Goal: Download file/media: Download file/media

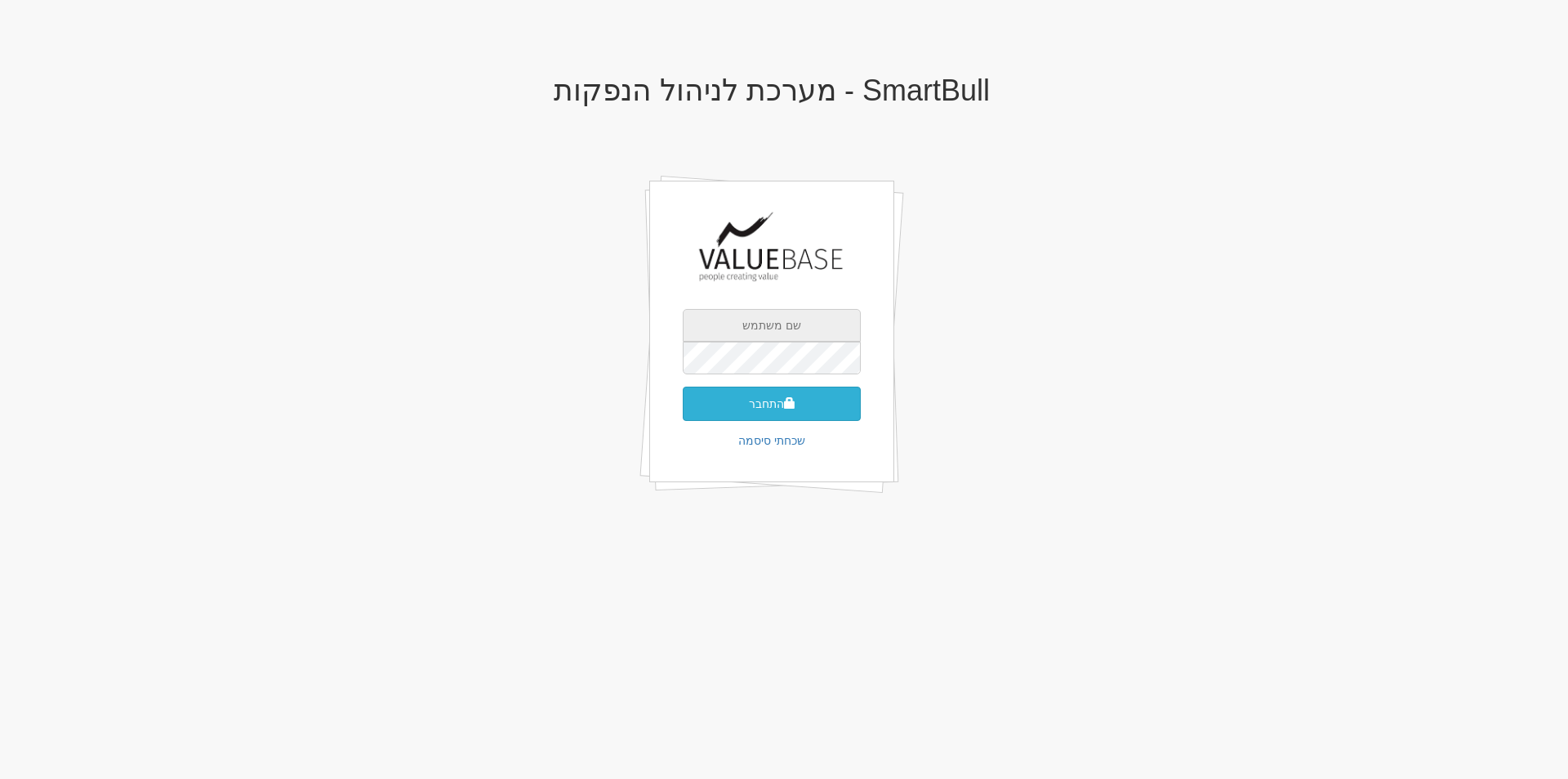
type input "[EMAIL_ADDRESS][DOMAIN_NAME]"
click at [759, 412] on button "התחבר" at bounding box center [772, 403] width 178 height 35
type input "203135"
click at [759, 412] on button "התחבר" at bounding box center [772, 428] width 178 height 35
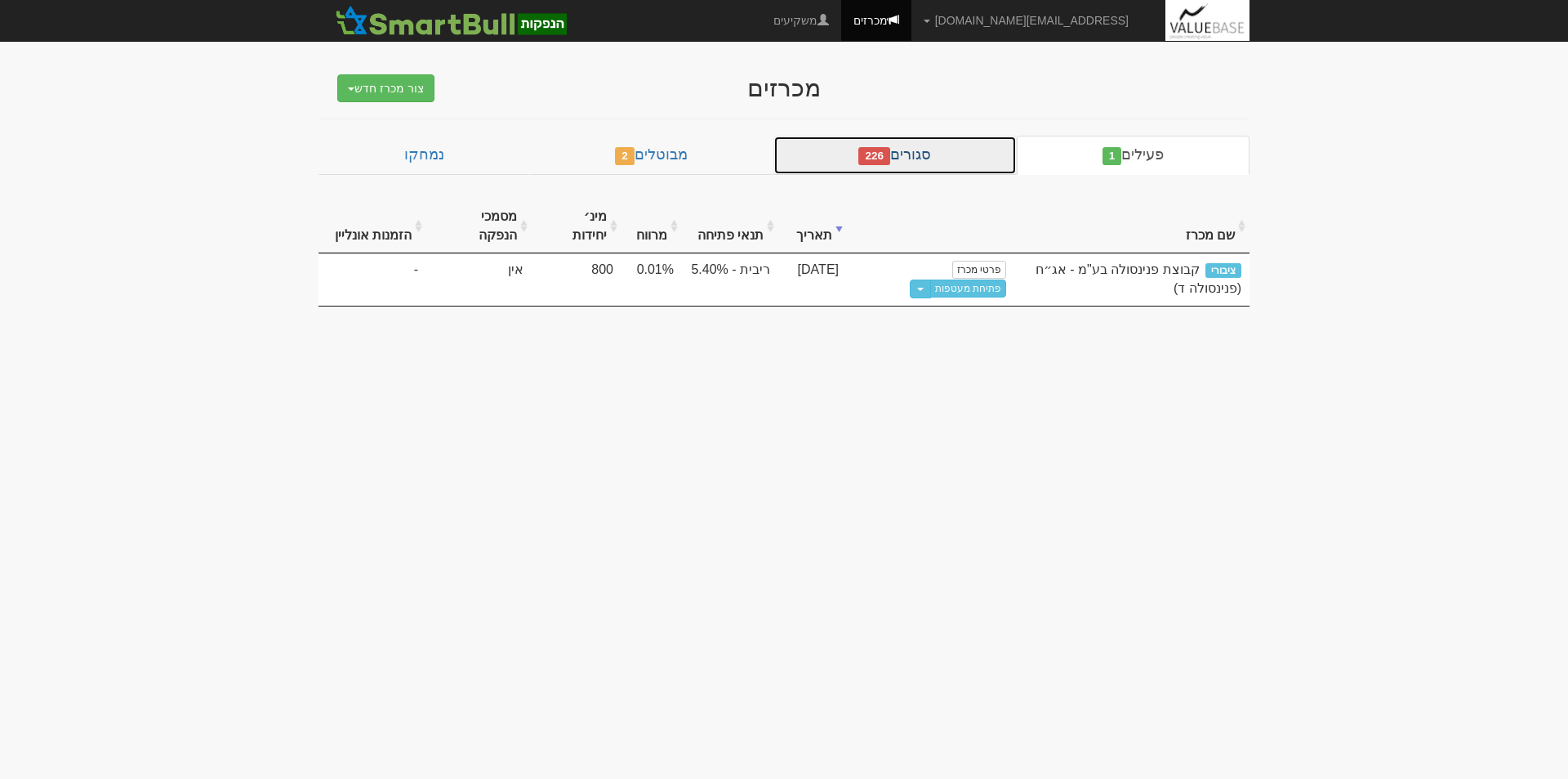
click at [963, 160] on link "סגורים 226" at bounding box center [895, 155] width 244 height 39
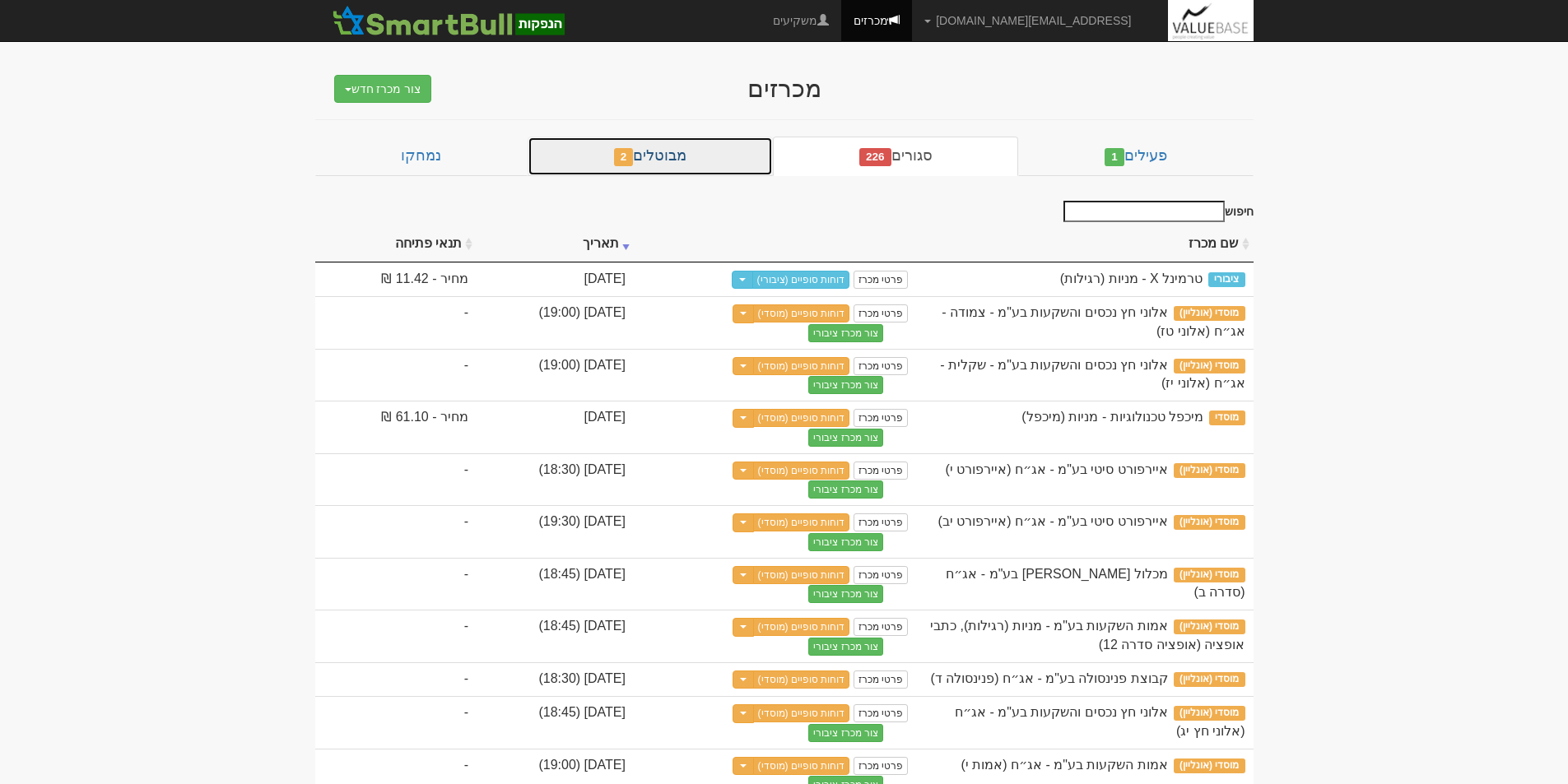
click at [691, 147] on link "מבוטלים 2" at bounding box center [650, 156] width 246 height 39
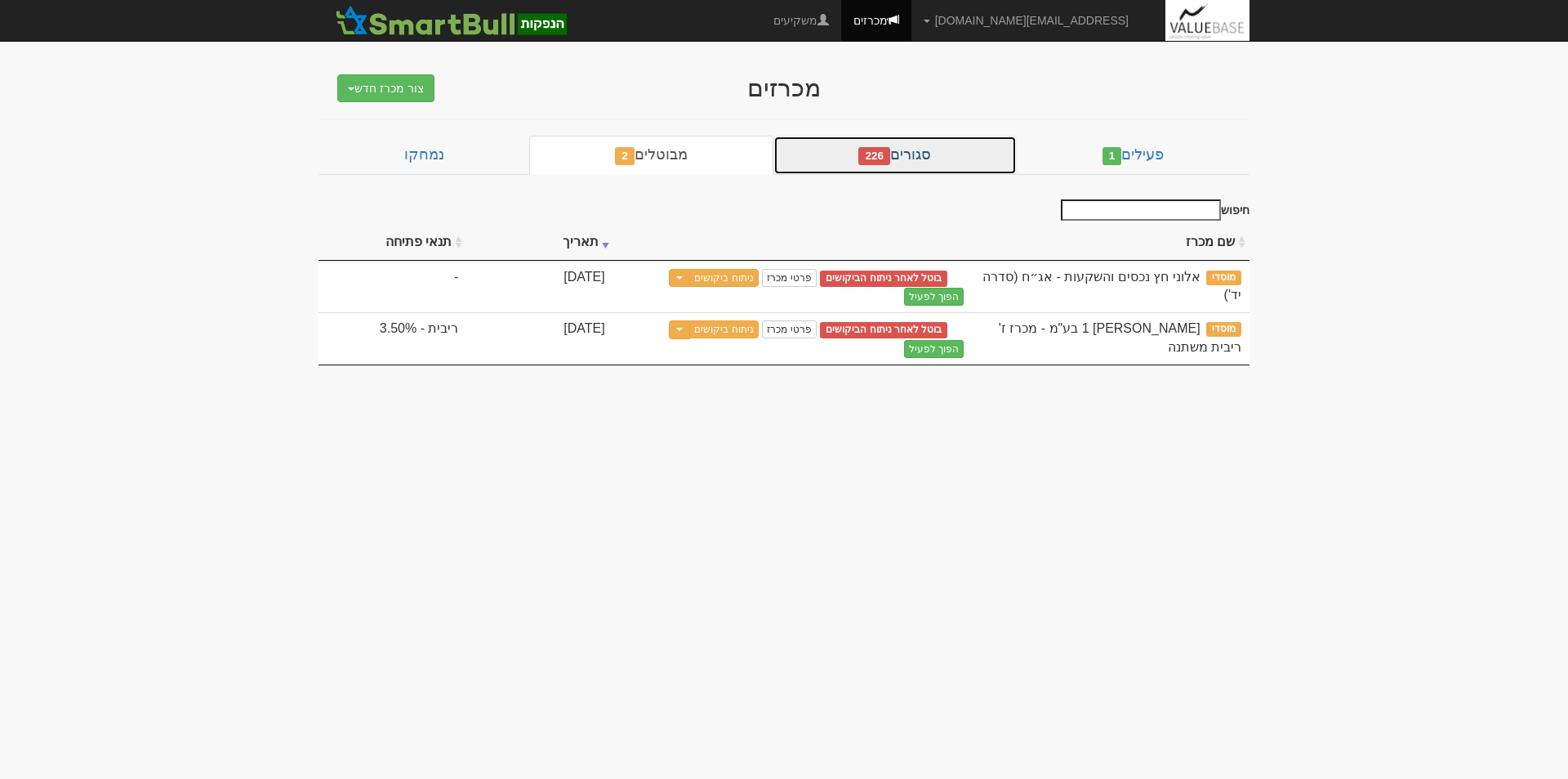
click at [926, 149] on link "סגורים 226" at bounding box center [895, 155] width 244 height 39
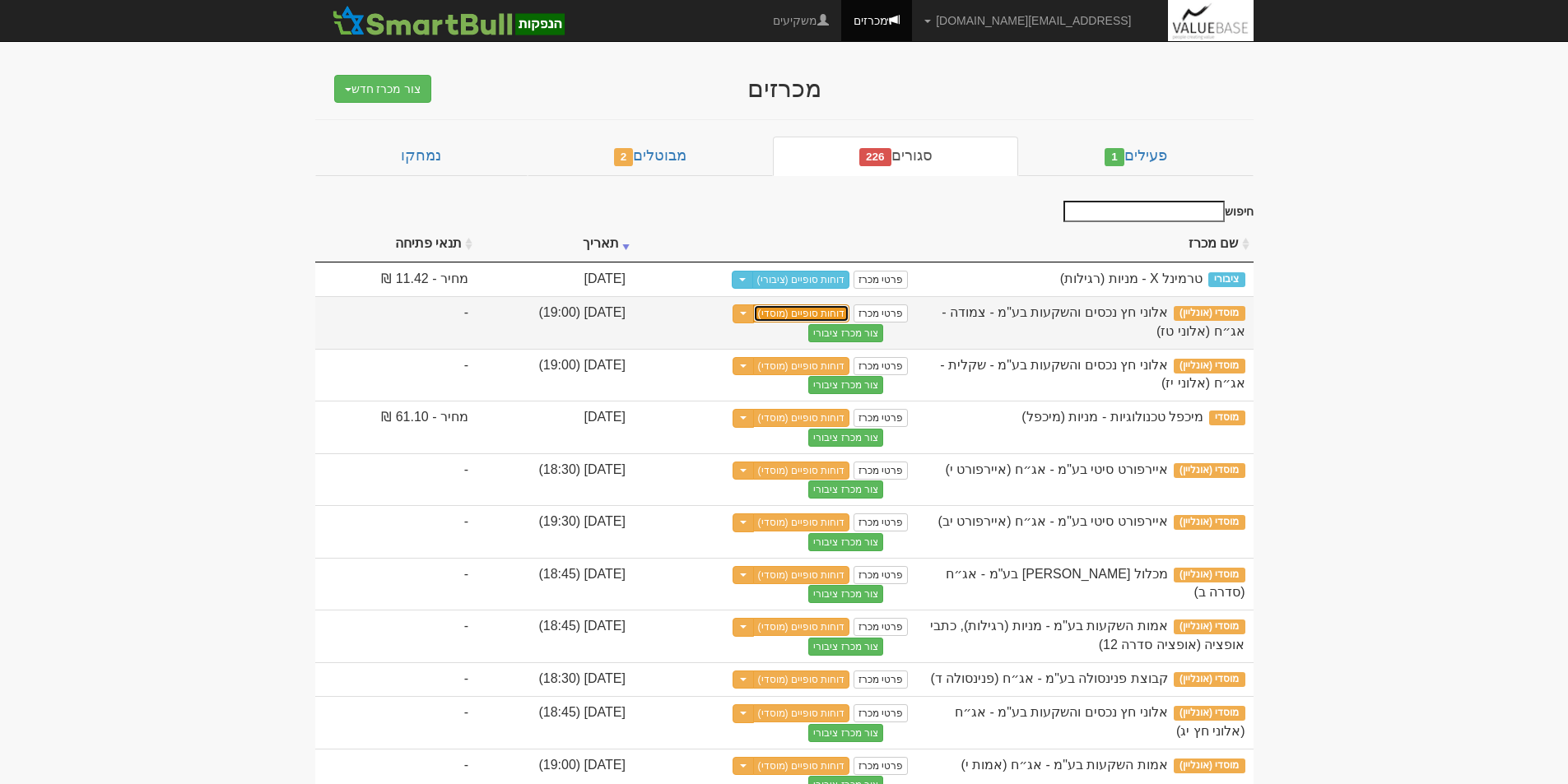
click at [850, 312] on link "דוחות סופיים (מוסדי)" at bounding box center [801, 313] width 97 height 18
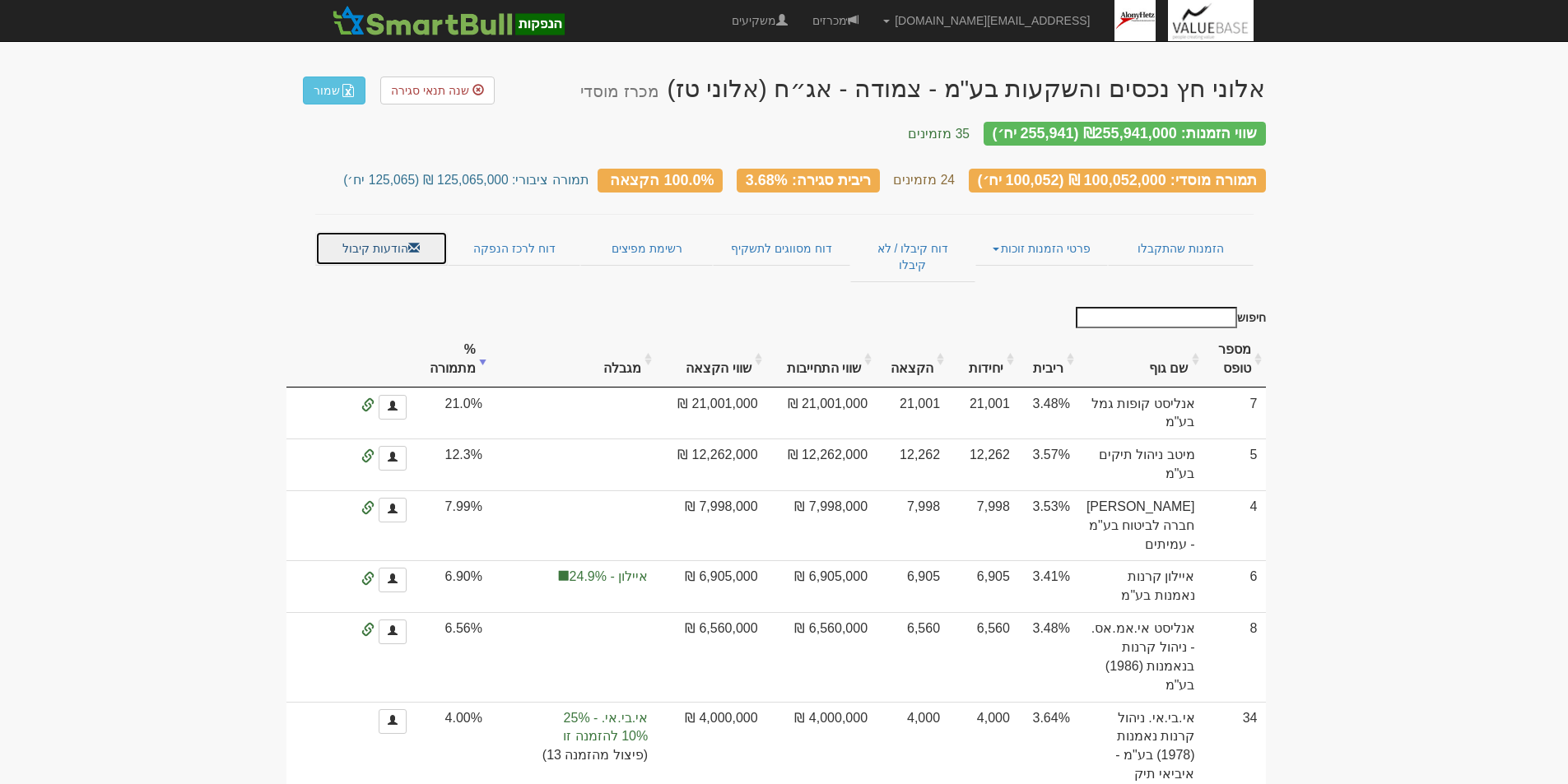
click at [383, 234] on link "הודעות קיבול" at bounding box center [382, 248] width 133 height 35
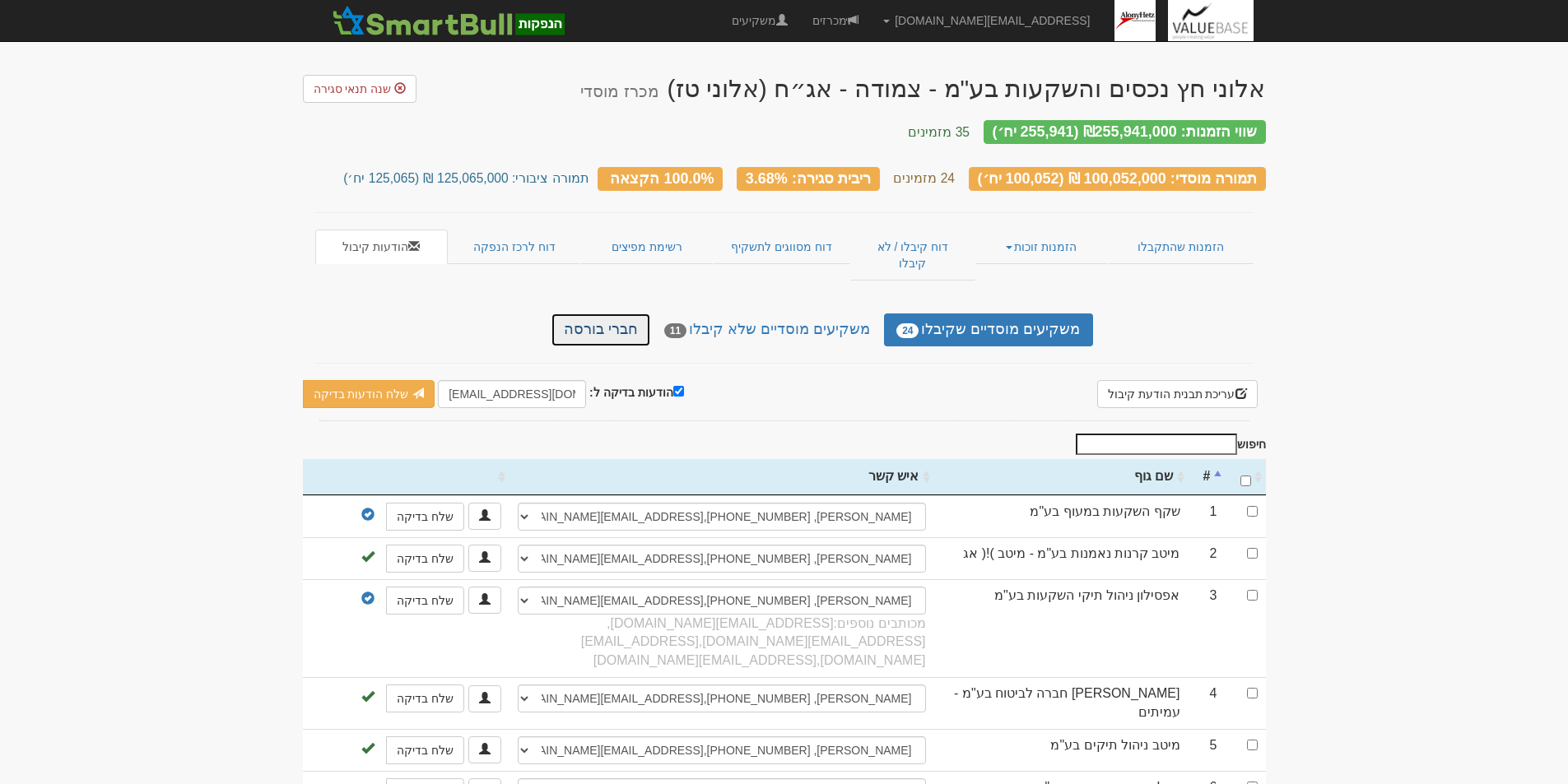
click at [640, 313] on link "חברי בורסה" at bounding box center [601, 330] width 99 height 33
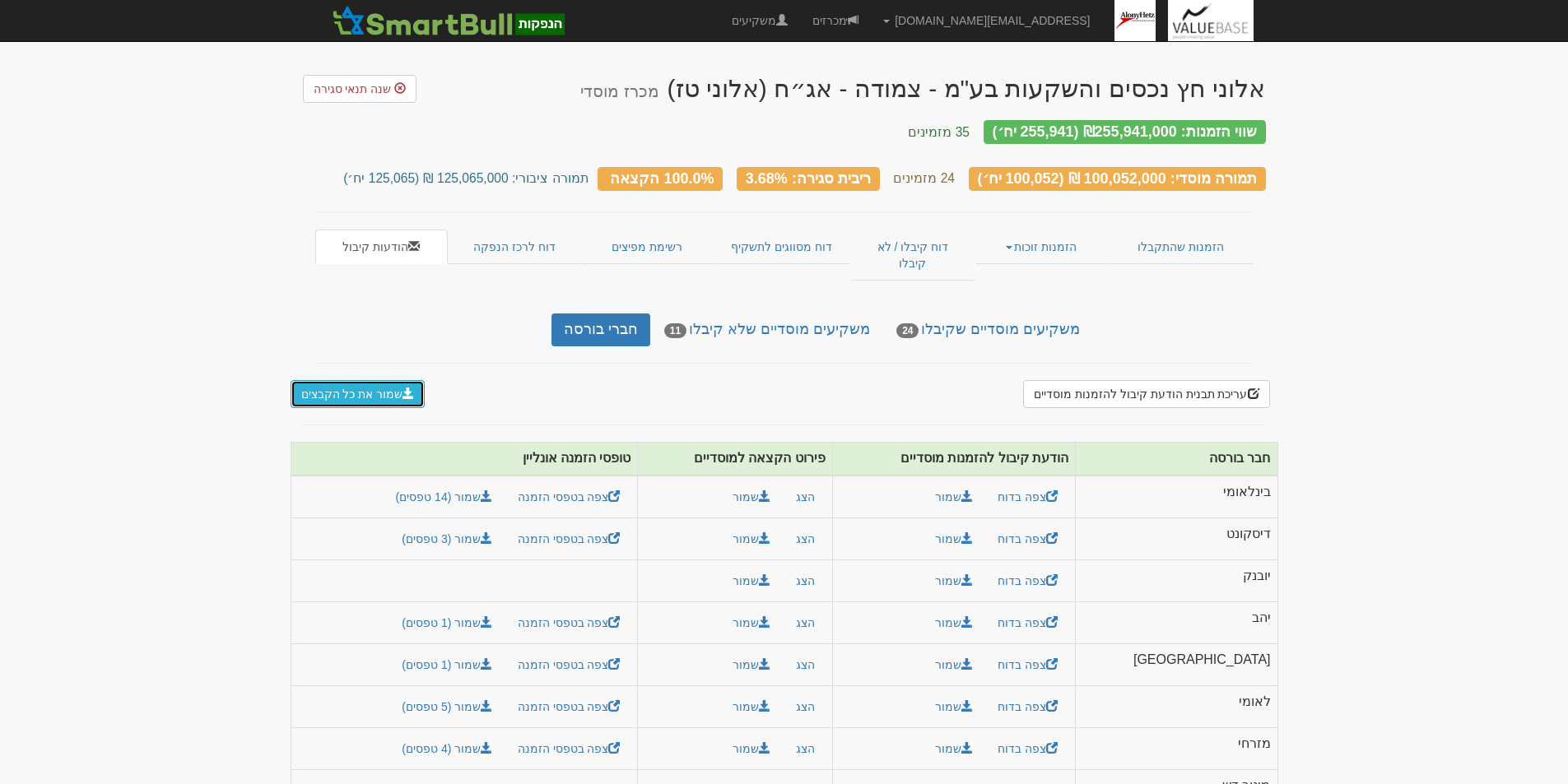
click at [360, 380] on button "שמור את כל הקבצים" at bounding box center [358, 393] width 135 height 28
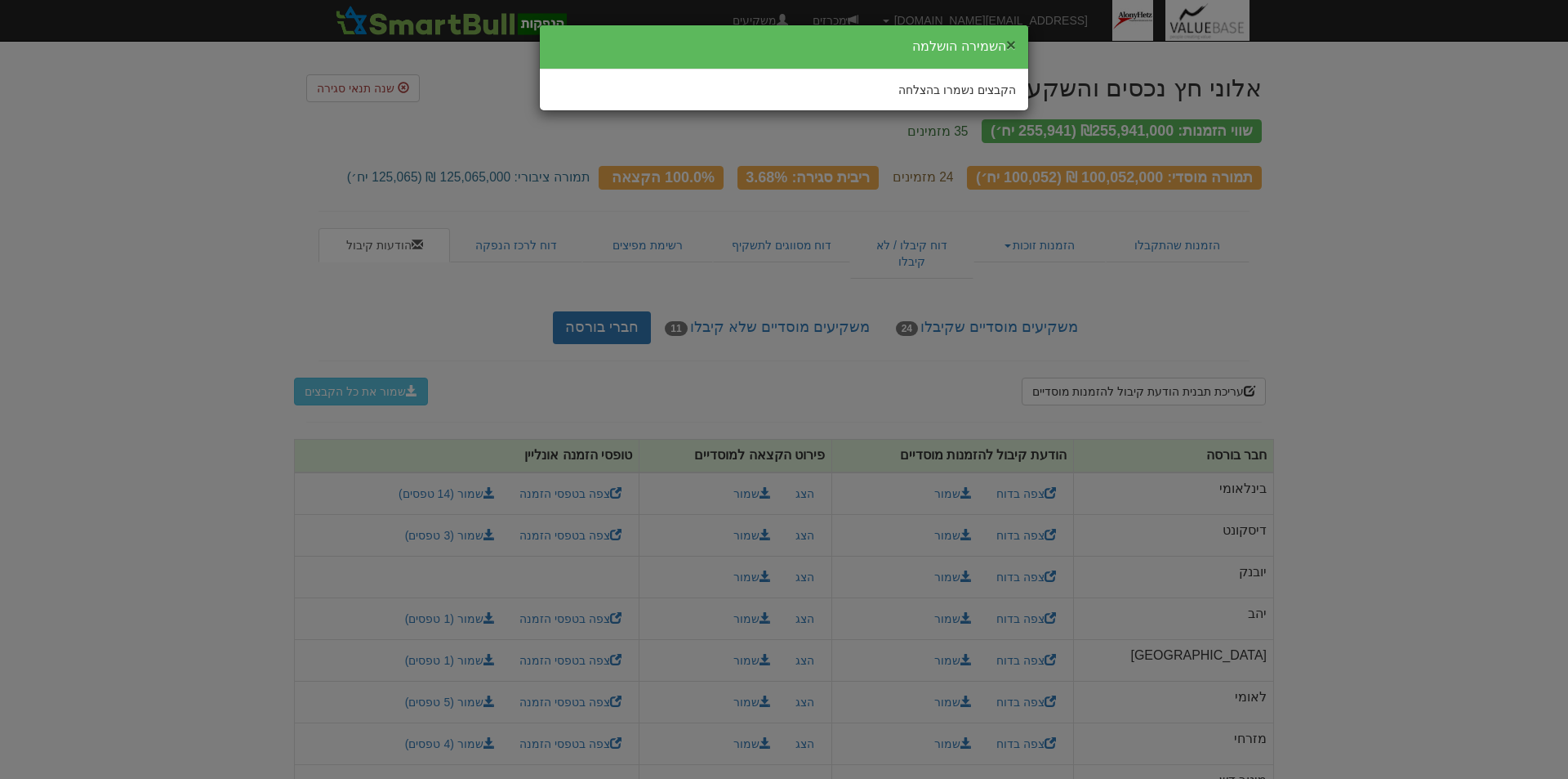
click at [1010, 41] on button "×" at bounding box center [1011, 45] width 10 height 17
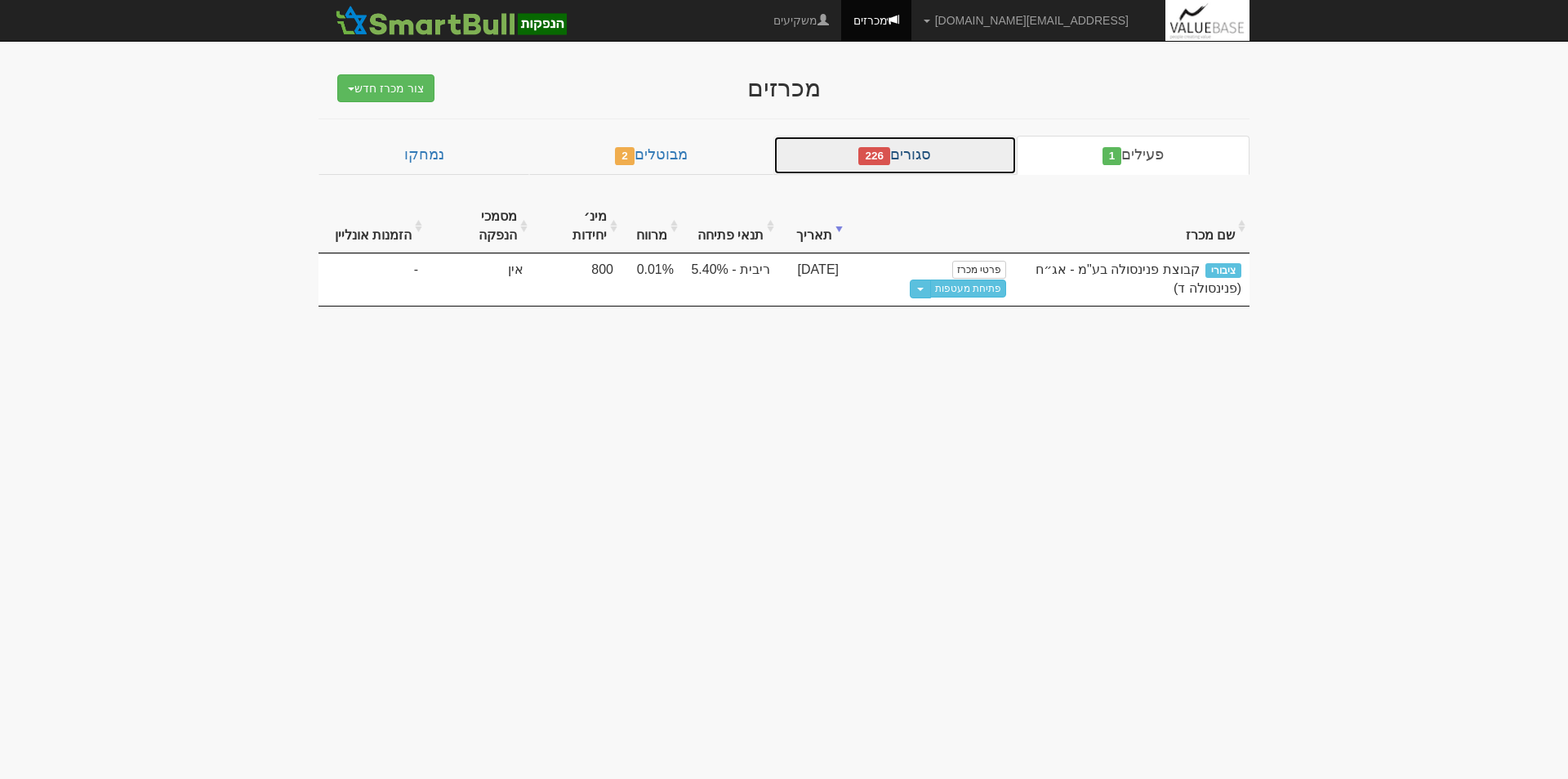
click at [923, 143] on link "סגורים 226" at bounding box center [895, 155] width 244 height 39
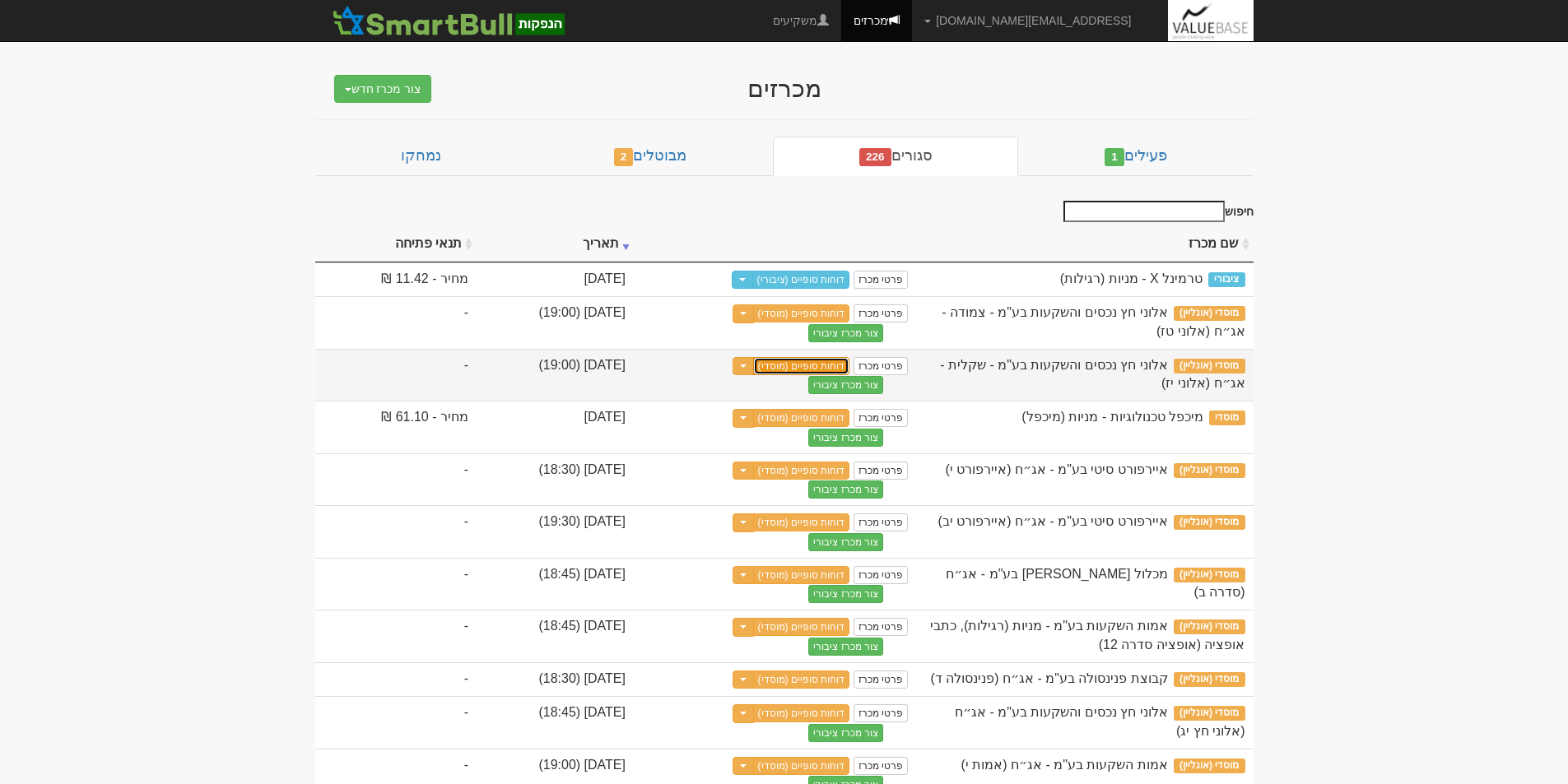
click at [850, 369] on link "דוחות סופיים (מוסדי)" at bounding box center [801, 365] width 97 height 18
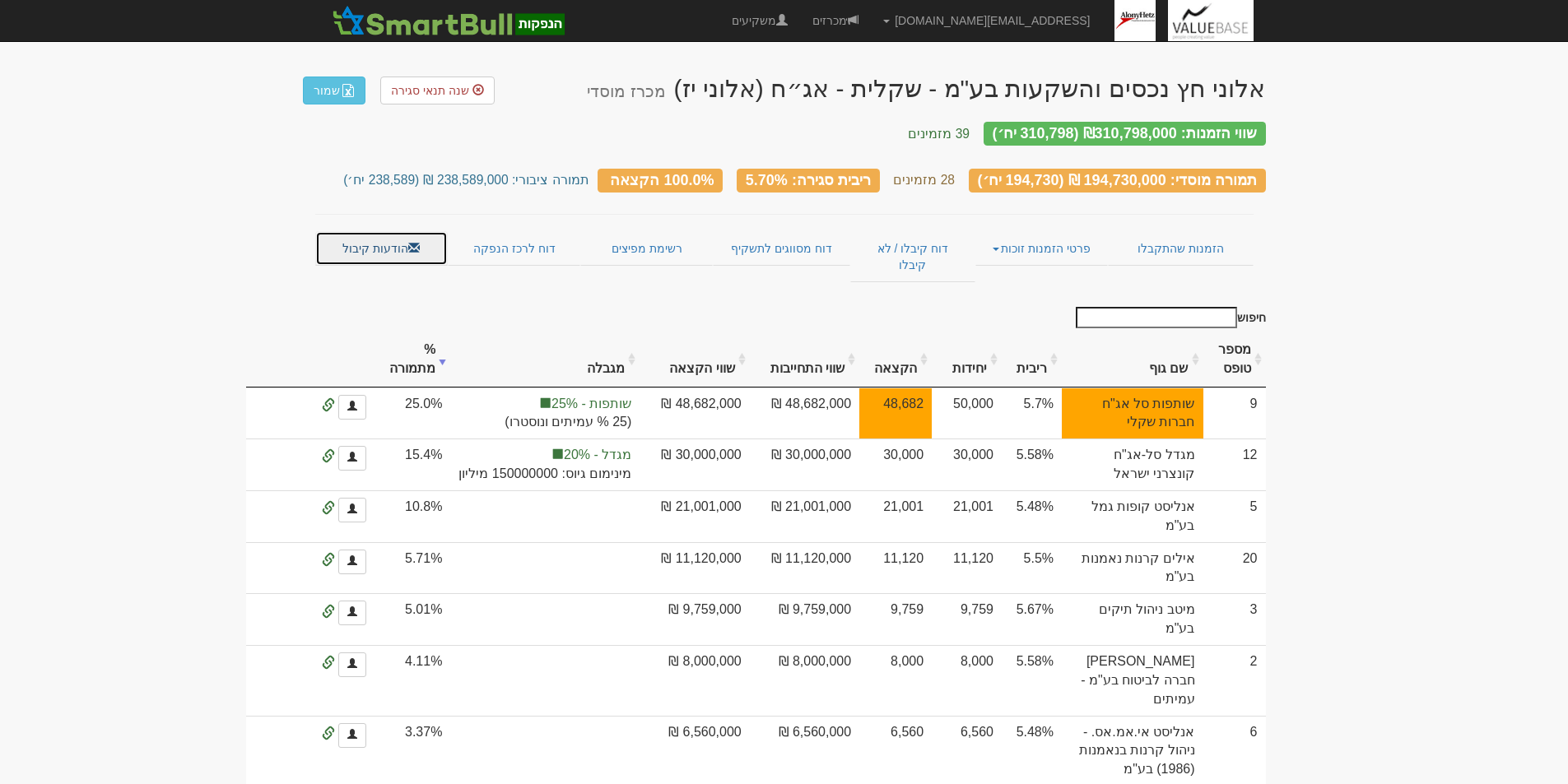
click at [347, 231] on link "הודעות קיבול" at bounding box center [382, 248] width 133 height 35
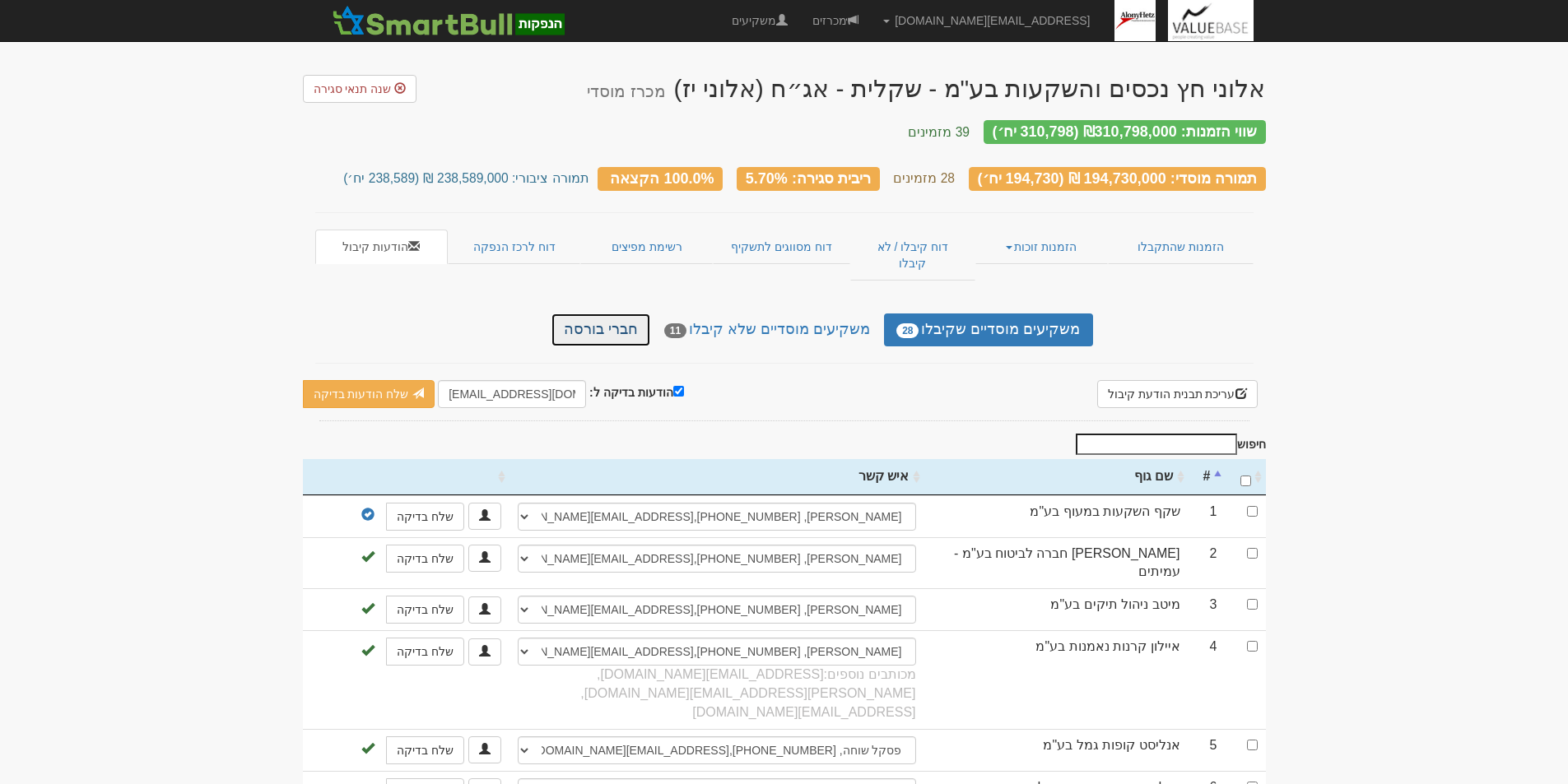
click at [625, 313] on link "חברי בורסה" at bounding box center [601, 330] width 99 height 33
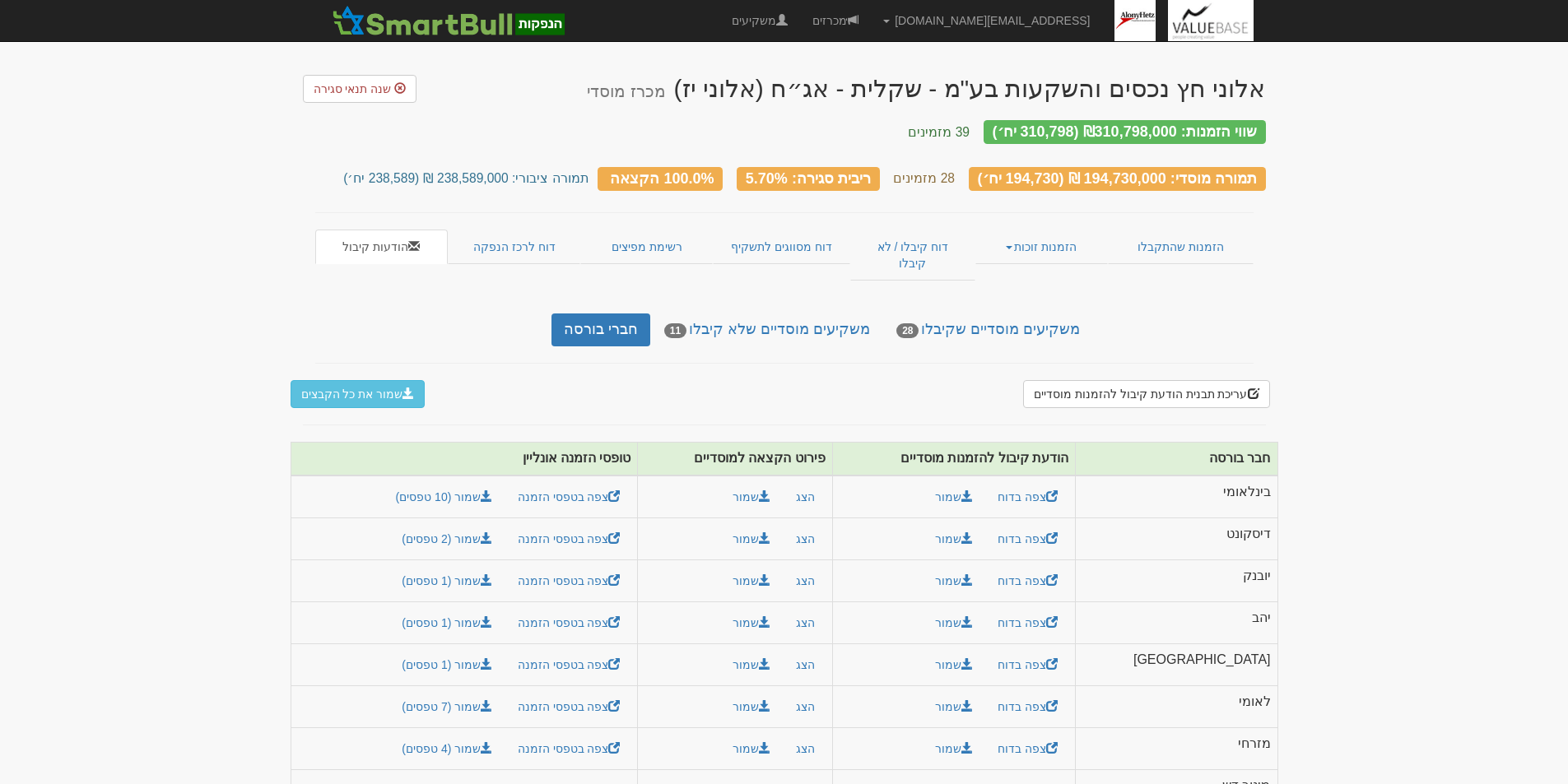
scroll to position [98, 0]
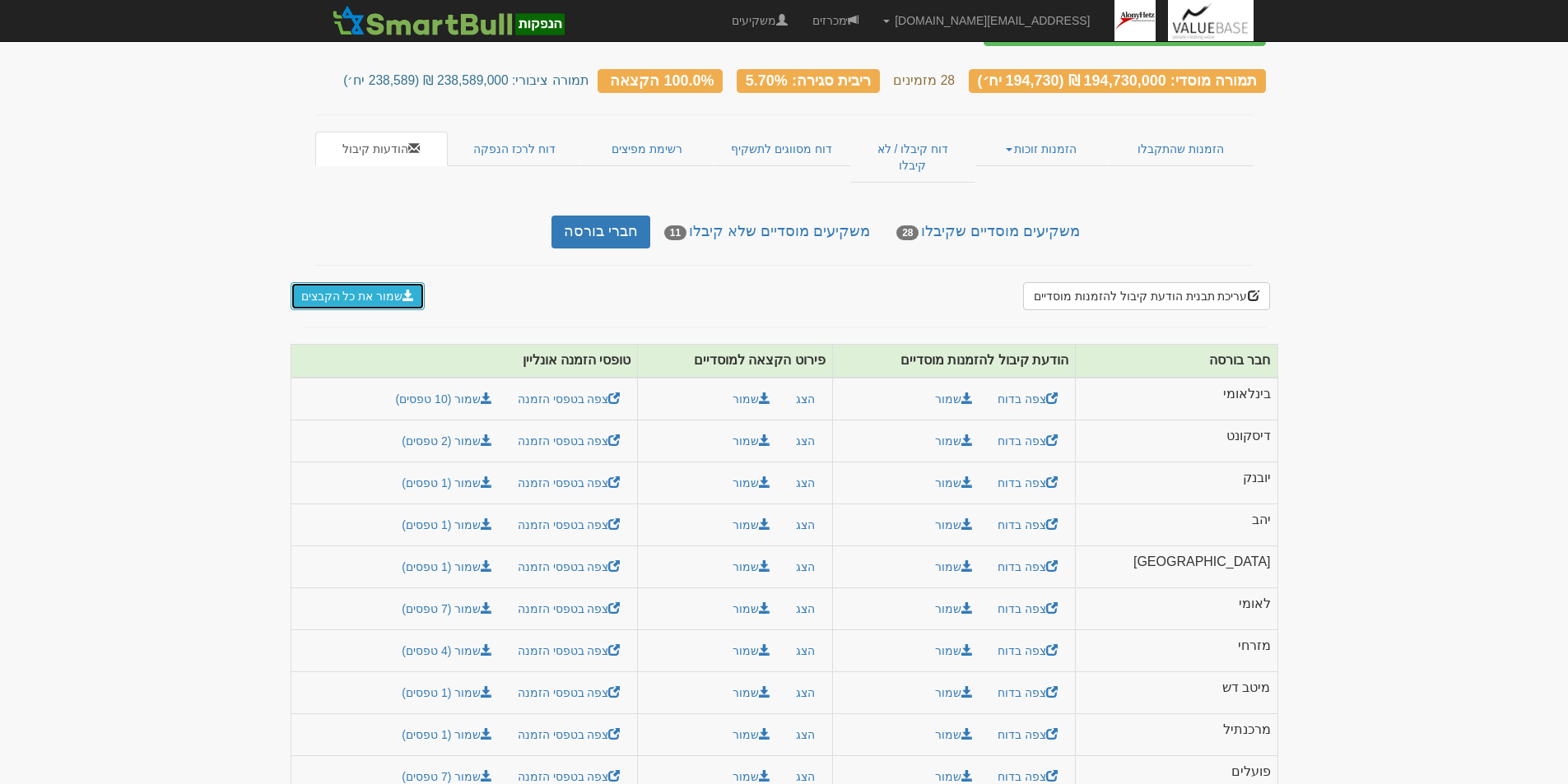
click at [330, 282] on button "שמור את כל הקבצים" at bounding box center [358, 296] width 135 height 28
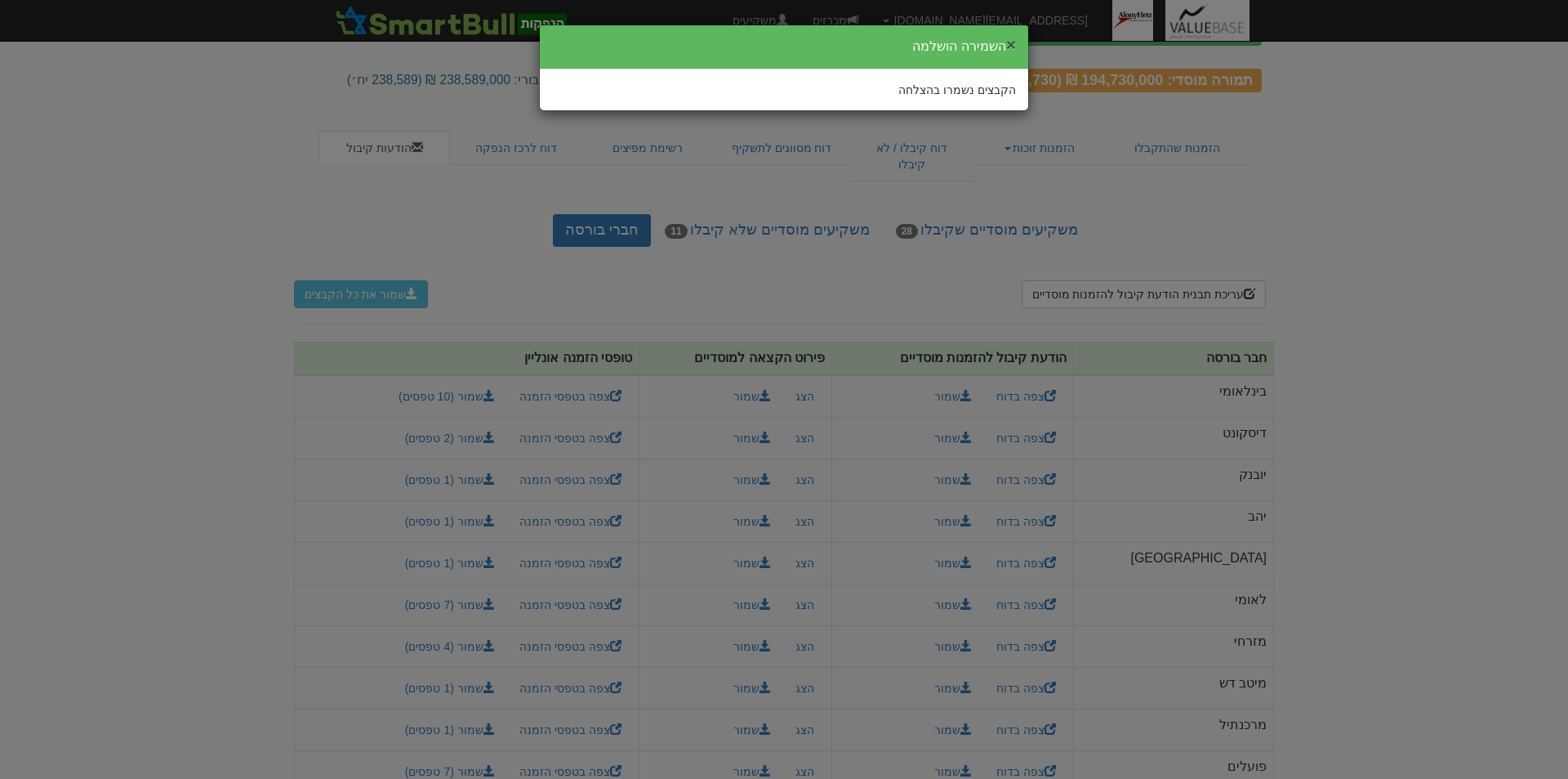
click at [1011, 42] on button "×" at bounding box center [1011, 45] width 10 height 17
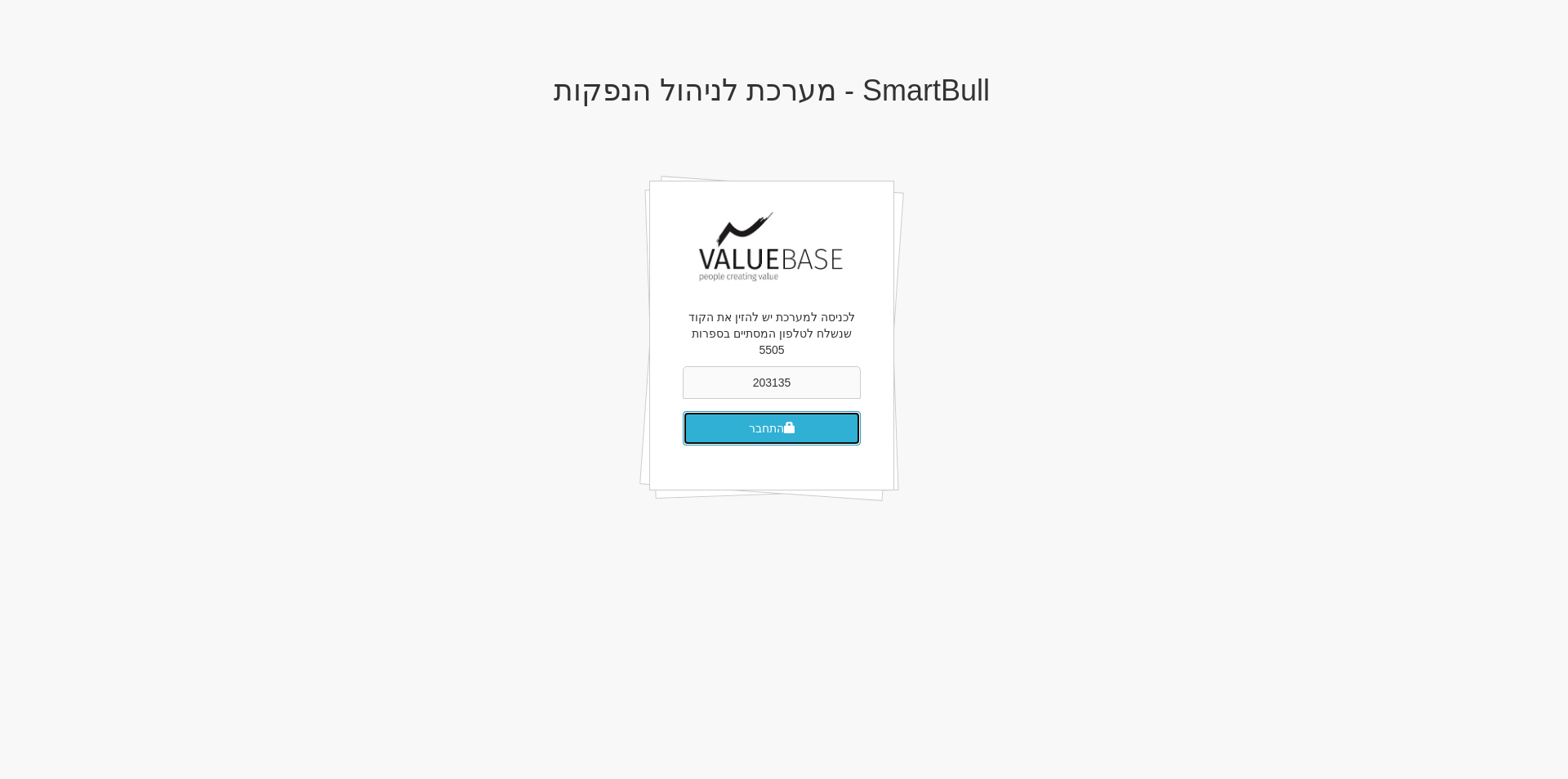
click at [755, 426] on button "התחבר" at bounding box center [772, 428] width 178 height 35
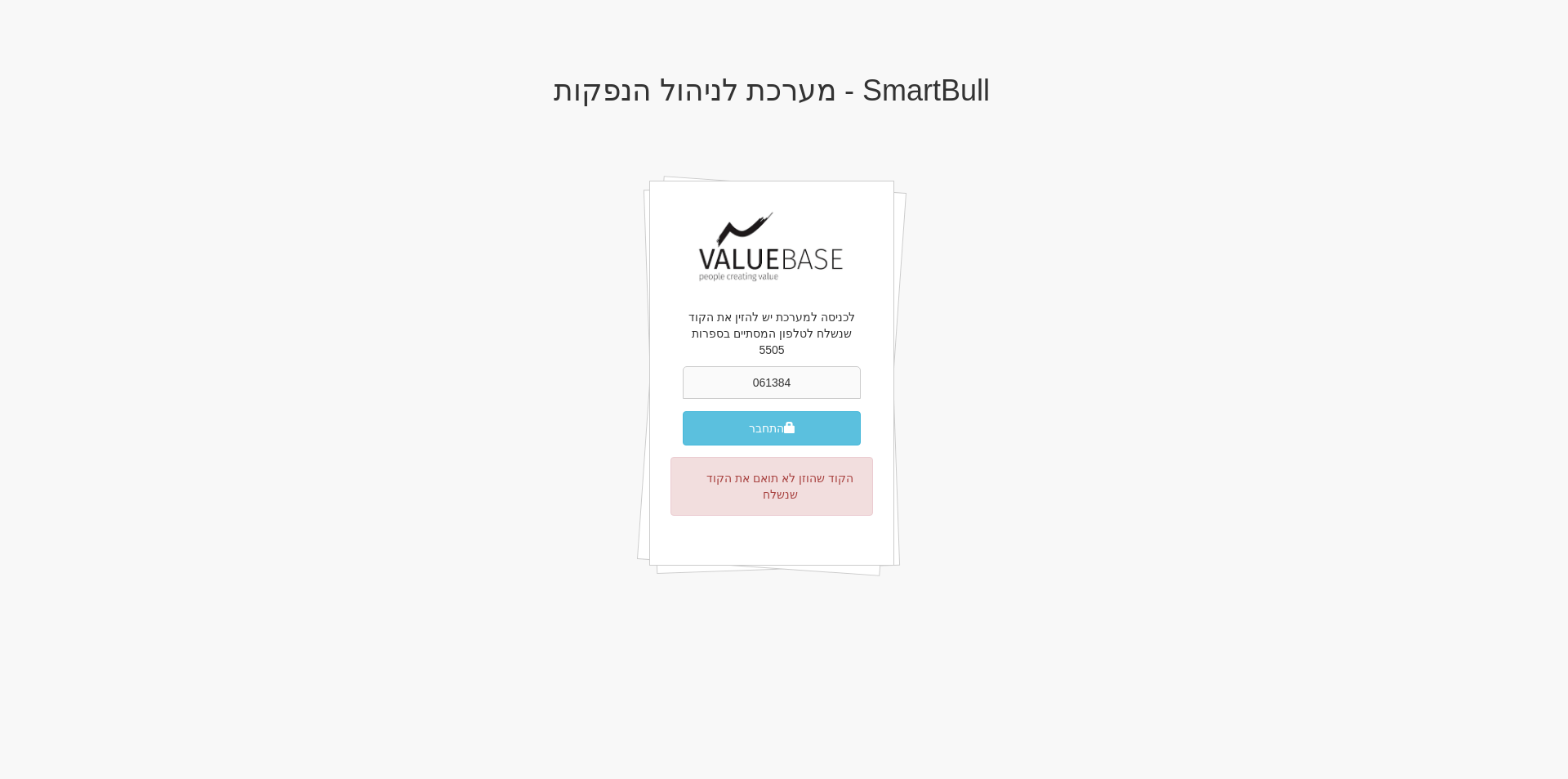
type input "061384"
click at [683, 411] on button "התחבר" at bounding box center [772, 428] width 178 height 35
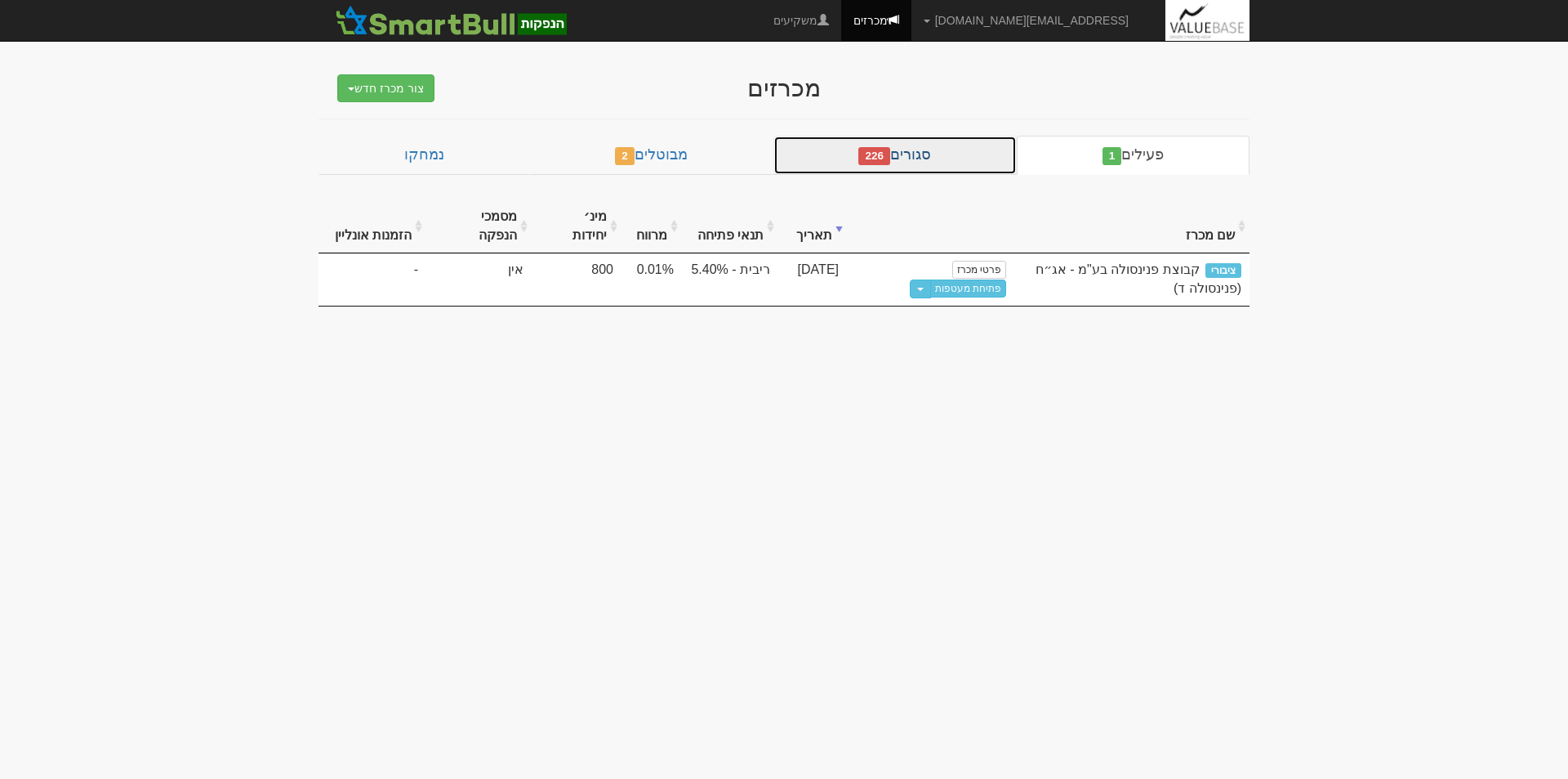
click at [891, 160] on span "226" at bounding box center [875, 155] width 32 height 18
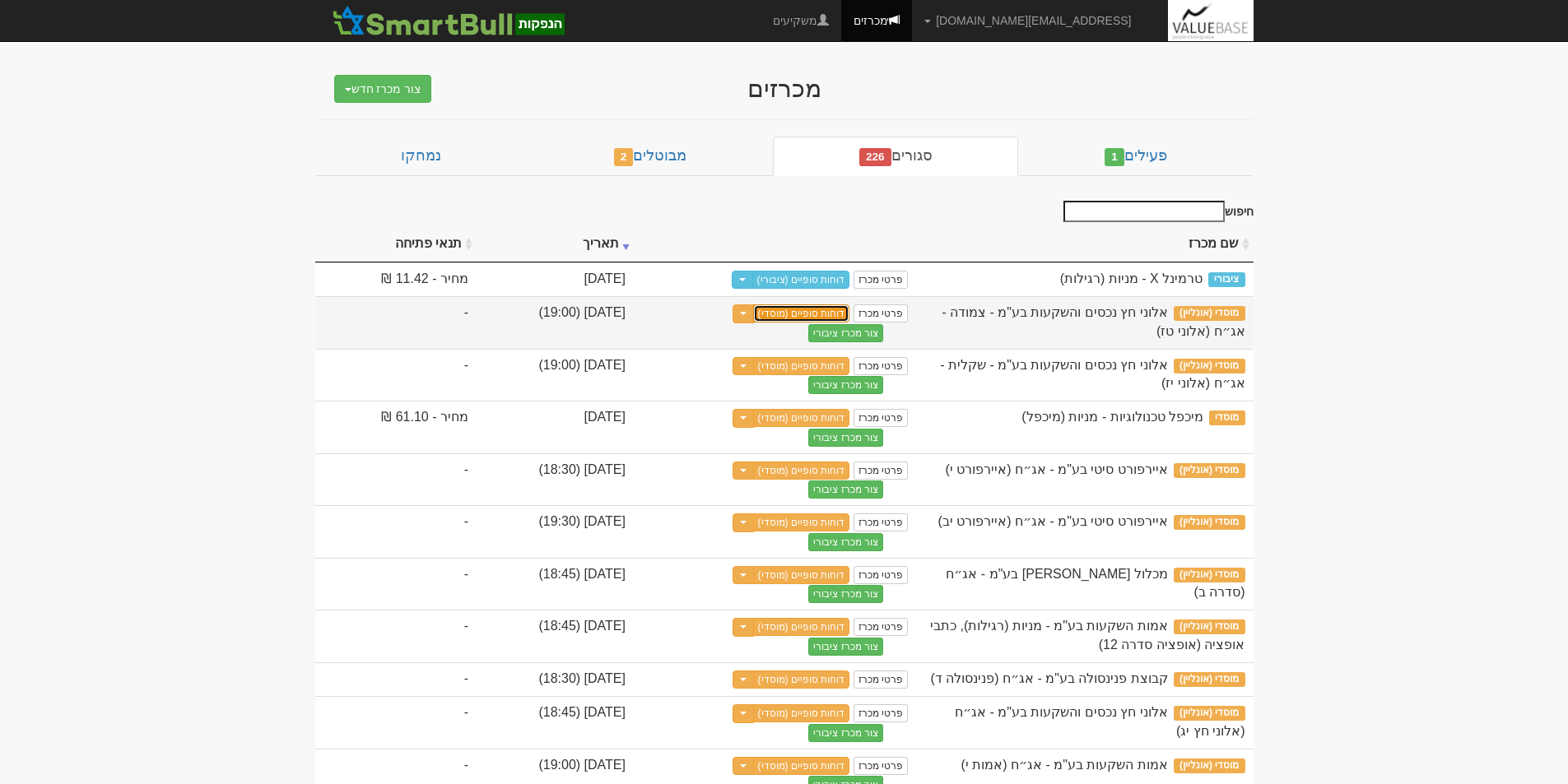
click at [850, 314] on link "דוחות סופיים (מוסדי)" at bounding box center [801, 313] width 97 height 18
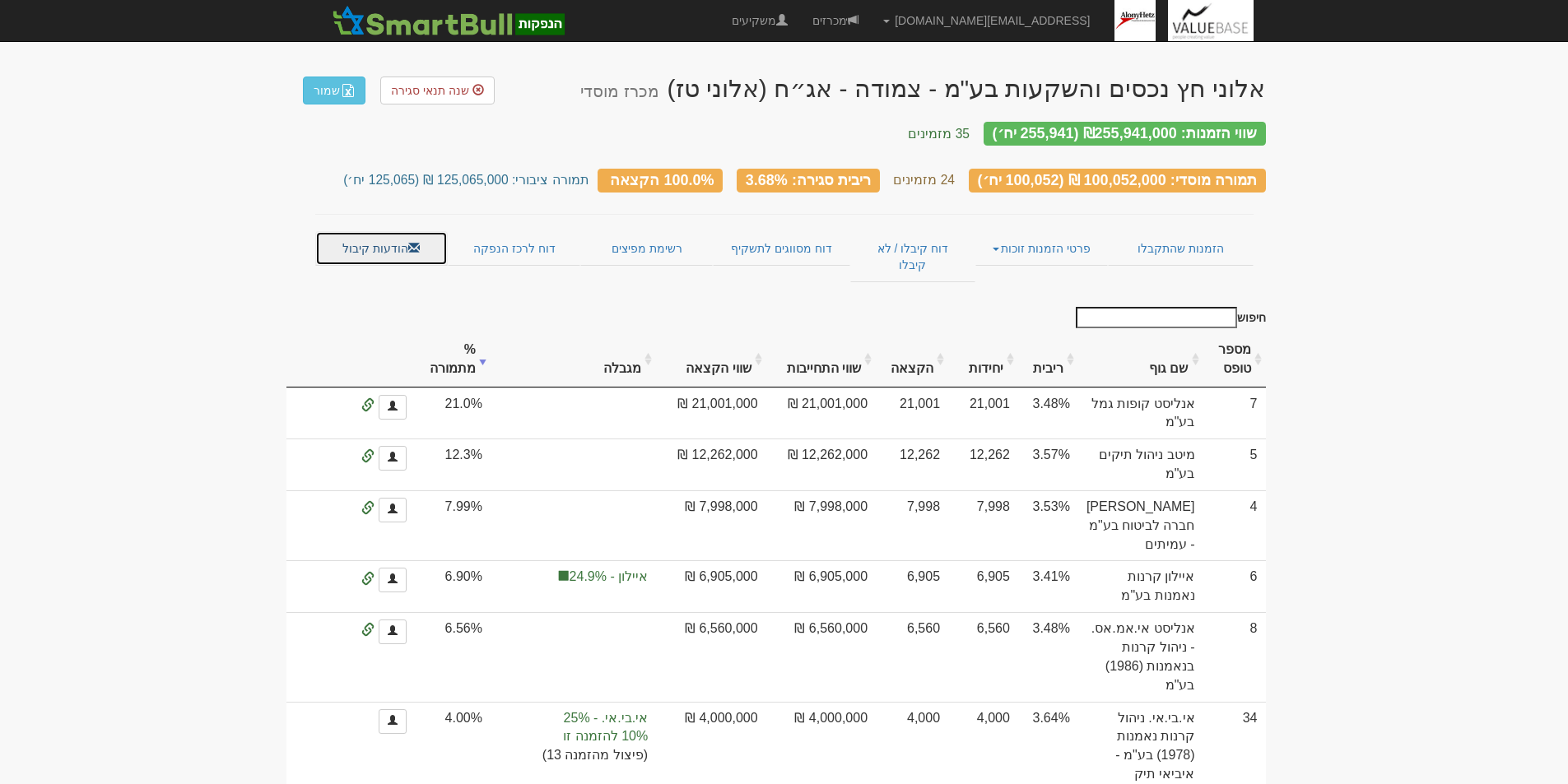
click at [384, 232] on link "הודעות קיבול" at bounding box center [382, 248] width 133 height 35
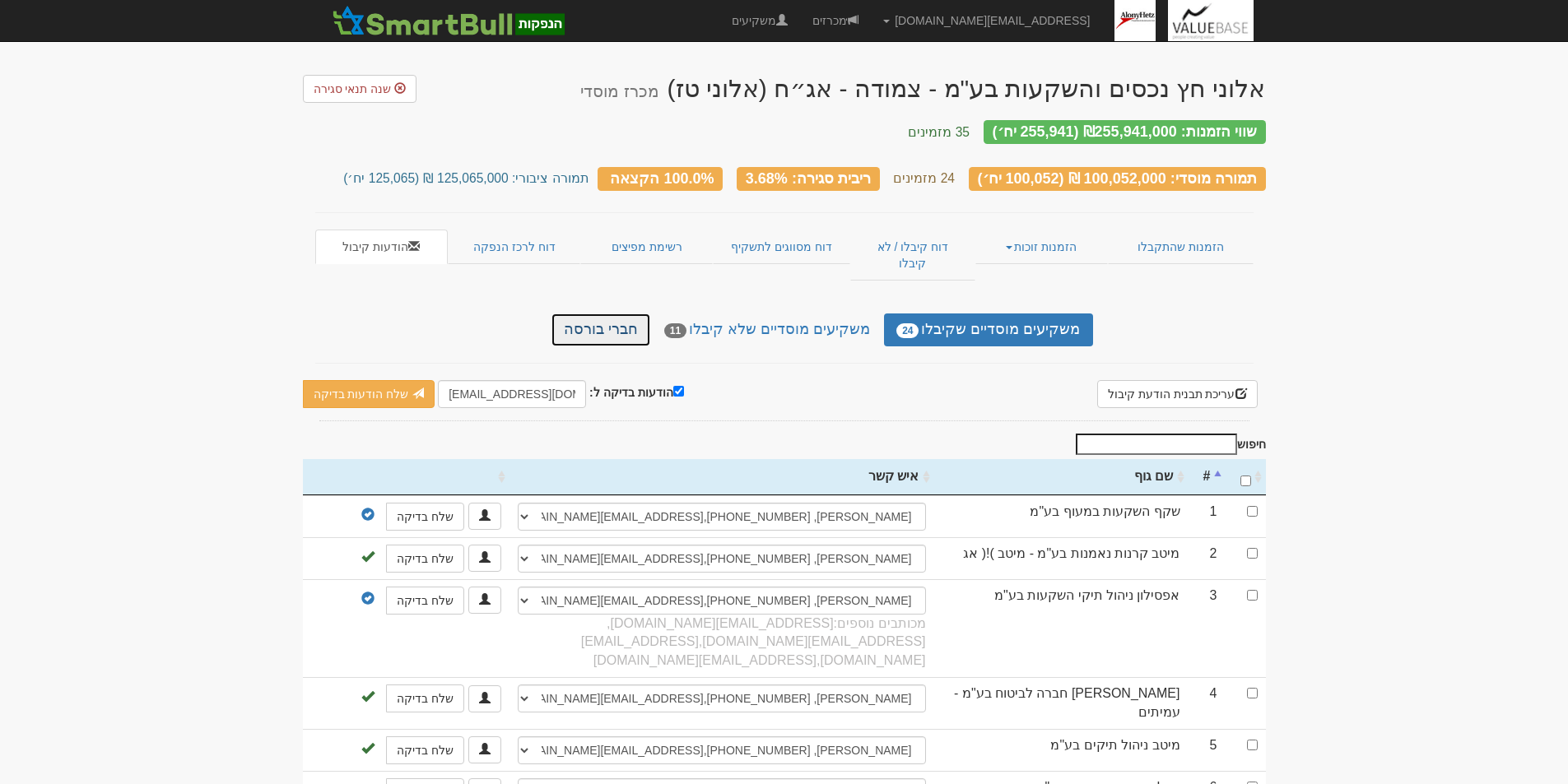
click at [642, 313] on link "חברי בורסה" at bounding box center [601, 330] width 99 height 33
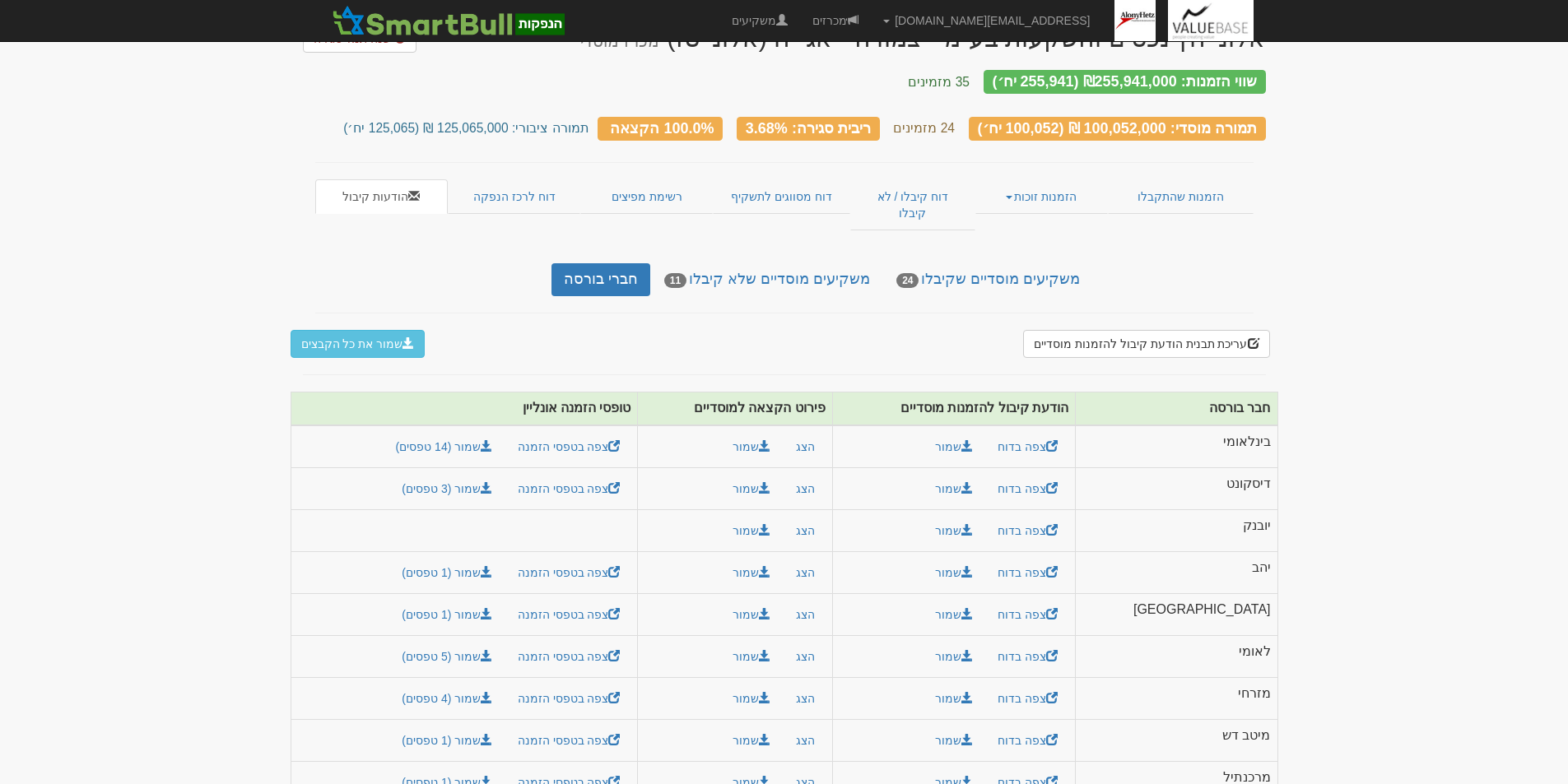
scroll to position [98, 0]
